Goal: Task Accomplishment & Management: Use online tool/utility

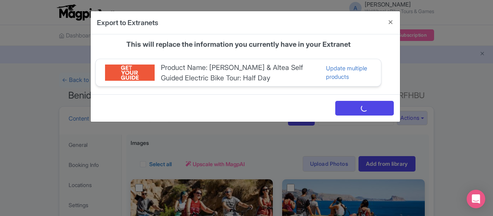
click at [394, 131] on div "Export to Extranets {"backend"=>"", "tab"=>"gallery"} parent_content × × × × × …" at bounding box center [246, 108] width 493 height 216
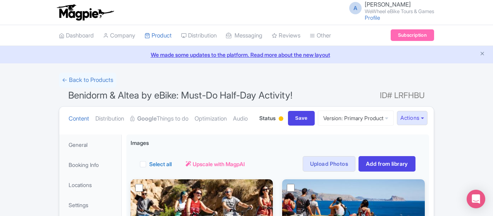
click at [232, 16] on div "A [PERSON_NAME] WeWheel eBike Tours & Games Profile Users Settings Sign out" at bounding box center [246, 13] width 375 height 22
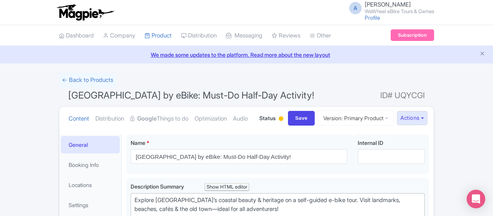
click at [234, 17] on div "A [PERSON_NAME] WeWheel eBike Tours & Games Profile Users Settings Sign out" at bounding box center [246, 13] width 375 height 22
